Goal: Transaction & Acquisition: Purchase product/service

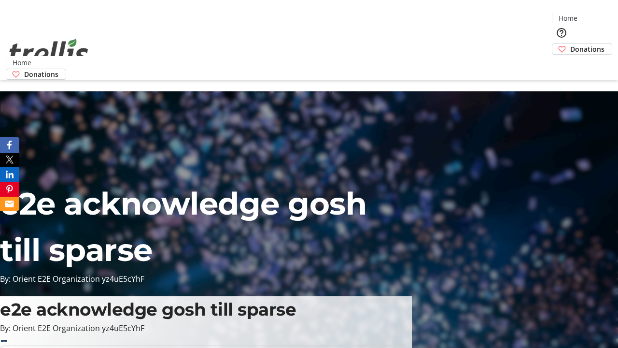
click at [590, 14] on span "Sign Up" at bounding box center [594, 14] width 28 height 12
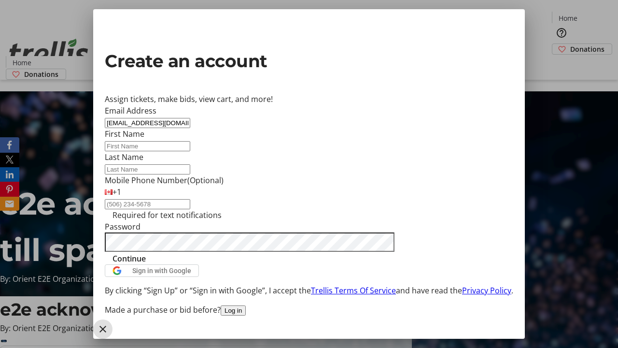
type input "[EMAIL_ADDRESS][DOMAIN_NAME]"
type input "Zion"
type input "[PERSON_NAME]"
click at [146, 264] on span "Continue" at bounding box center [128, 258] width 33 height 12
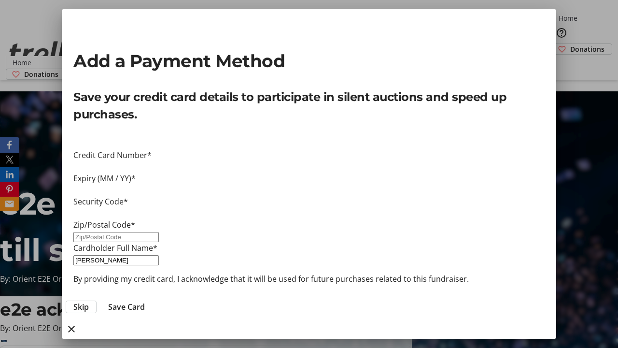
click at [89, 301] on span "Skip" at bounding box center [80, 307] width 15 height 12
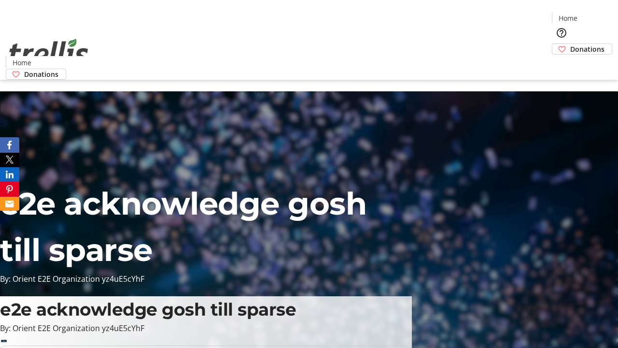
click at [570, 44] on span "Donations" at bounding box center [587, 49] width 34 height 10
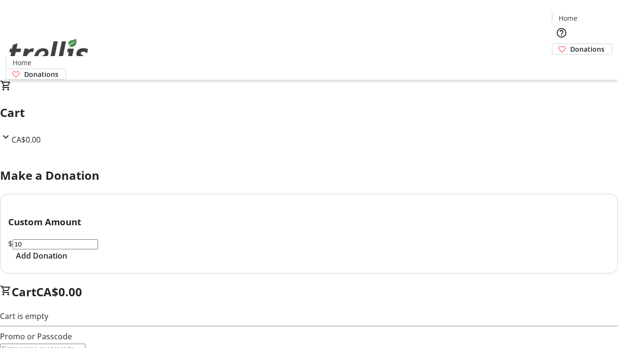
click at [67, 261] on span "Add Donation" at bounding box center [41, 256] width 51 height 12
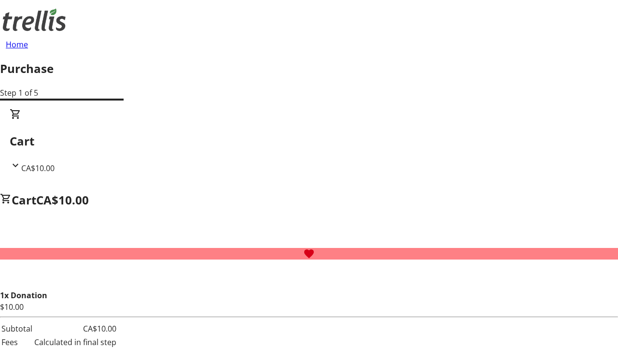
select select "CA"
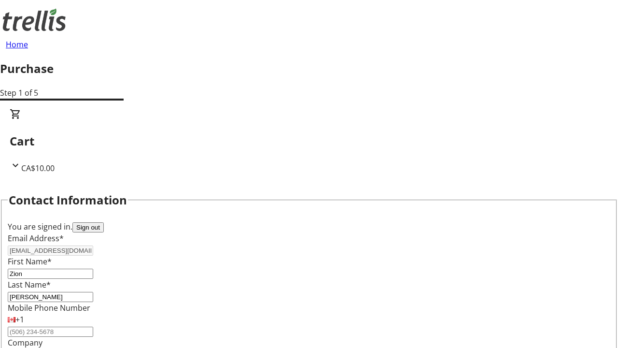
type input "[STREET_ADDRESS][PERSON_NAME]"
type input "Kelowna"
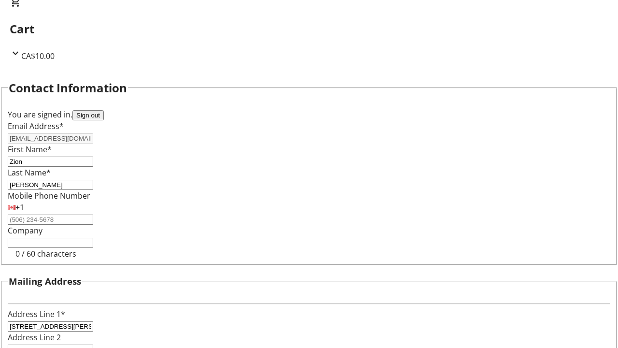
select select "BC"
type input "Kelowna"
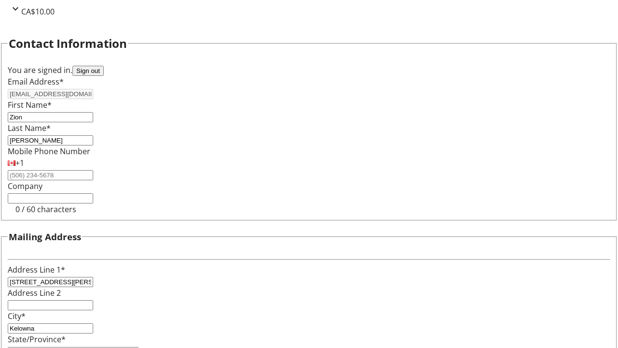
type input "V1Y 0C2"
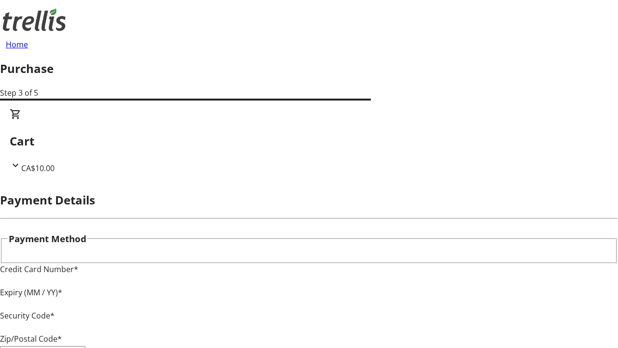
type input "V1Y 0C2"
